Goal: Navigation & Orientation: Find specific page/section

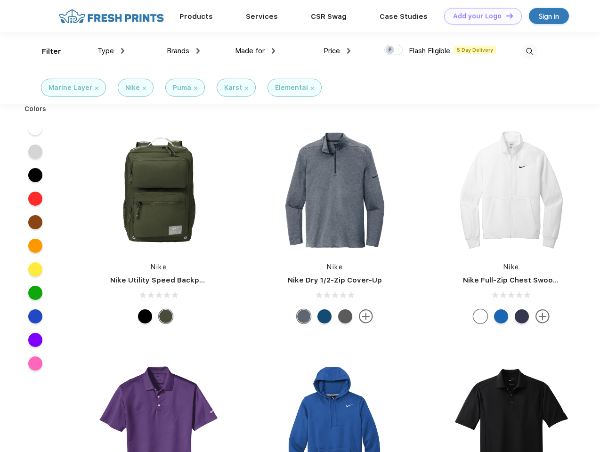
click at [480, 16] on link "Add your Logo Design Tool" at bounding box center [483, 16] width 78 height 16
click at [0, 0] on div "Design Tool" at bounding box center [0, 0] width 0 height 0
click at [506, 16] on link "Add your Logo Design Tool" at bounding box center [483, 16] width 78 height 16
click at [45, 51] on div "Filter" at bounding box center [51, 51] width 19 height 11
click at [111, 51] on span "Type" at bounding box center [106, 51] width 16 height 8
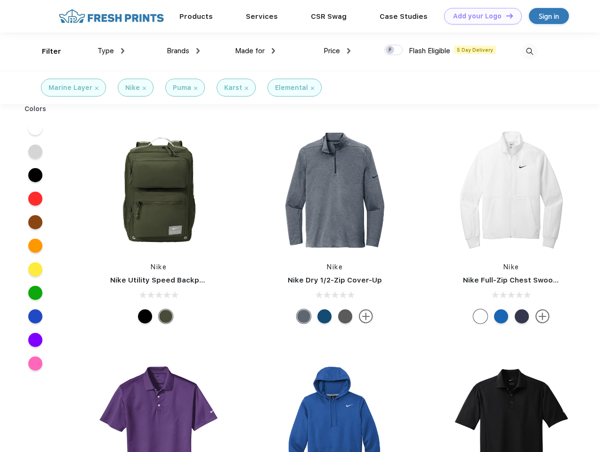
click at [183, 51] on span "Brands" at bounding box center [178, 51] width 23 height 8
click at [255, 51] on span "Made for" at bounding box center [250, 51] width 30 height 8
click at [337, 51] on span "Price" at bounding box center [332, 51] width 16 height 8
click at [394, 50] on div at bounding box center [394, 50] width 18 height 10
click at [391, 50] on input "checkbox" at bounding box center [388, 47] width 6 height 6
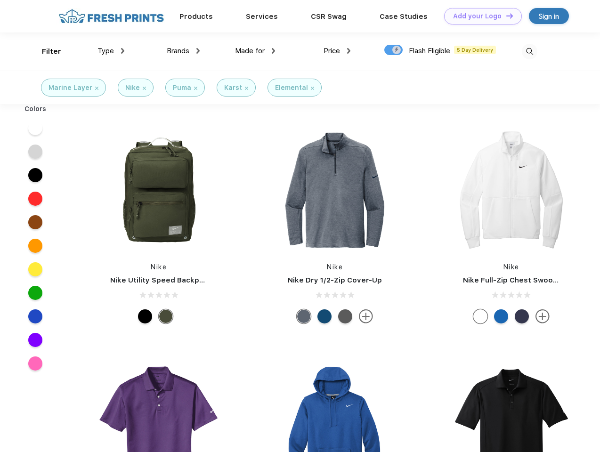
click at [530, 51] on img at bounding box center [530, 52] width 16 height 16
